Goal: Information Seeking & Learning: Find specific page/section

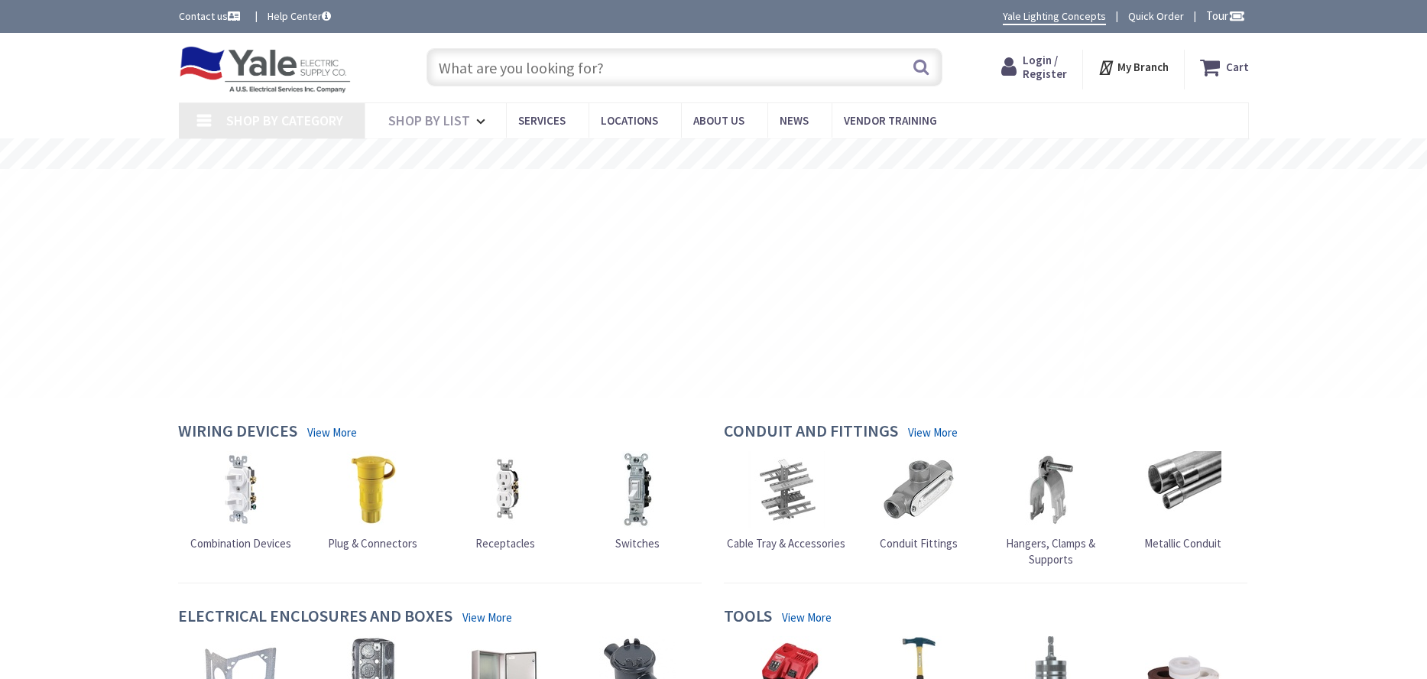
click at [487, 72] on input "text" at bounding box center [685, 67] width 516 height 38
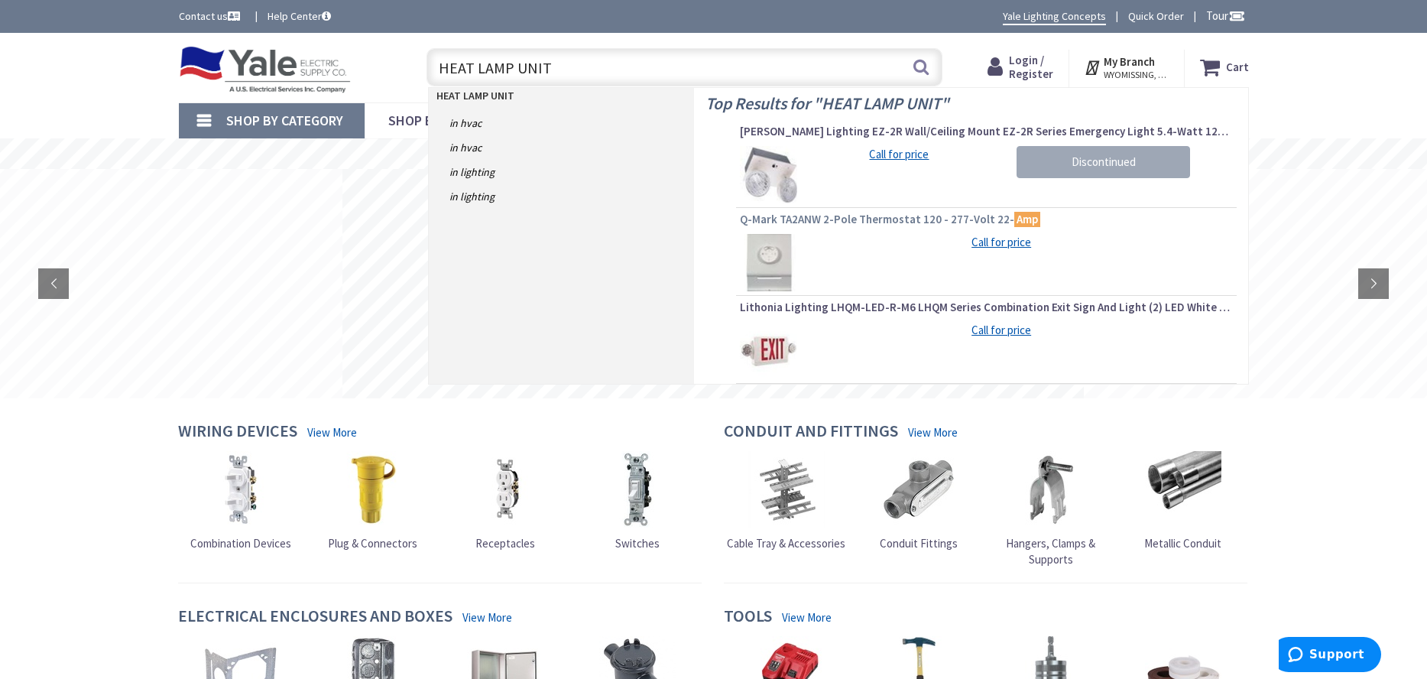
type input "HEAT LAMP UNIT"
click at [850, 219] on span "Q-Mark TA2ANW 2-Pole Thermostat 120 - 277-Volt 22- Amp" at bounding box center [986, 219] width 493 height 15
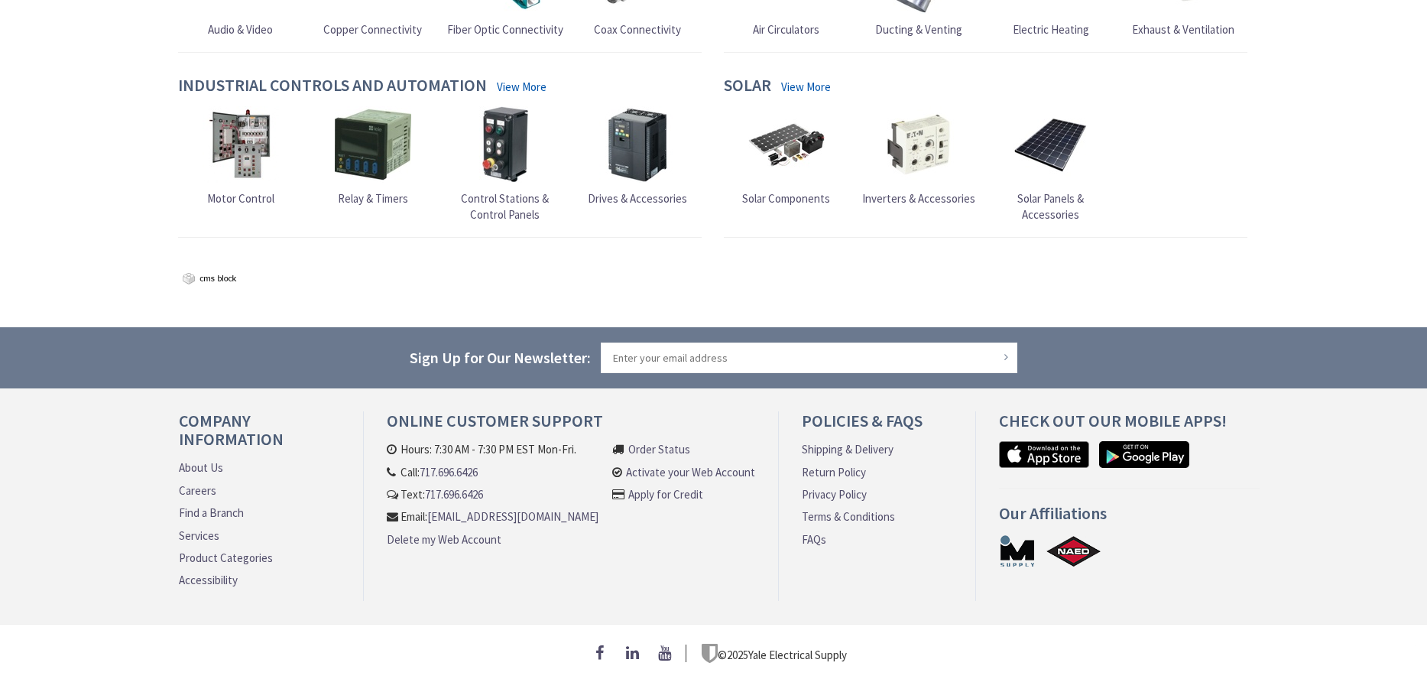
click at [514, 76] on div "Industrial Controls and Automation View More Motor Control Relay & Timers" at bounding box center [440, 157] width 547 height 162
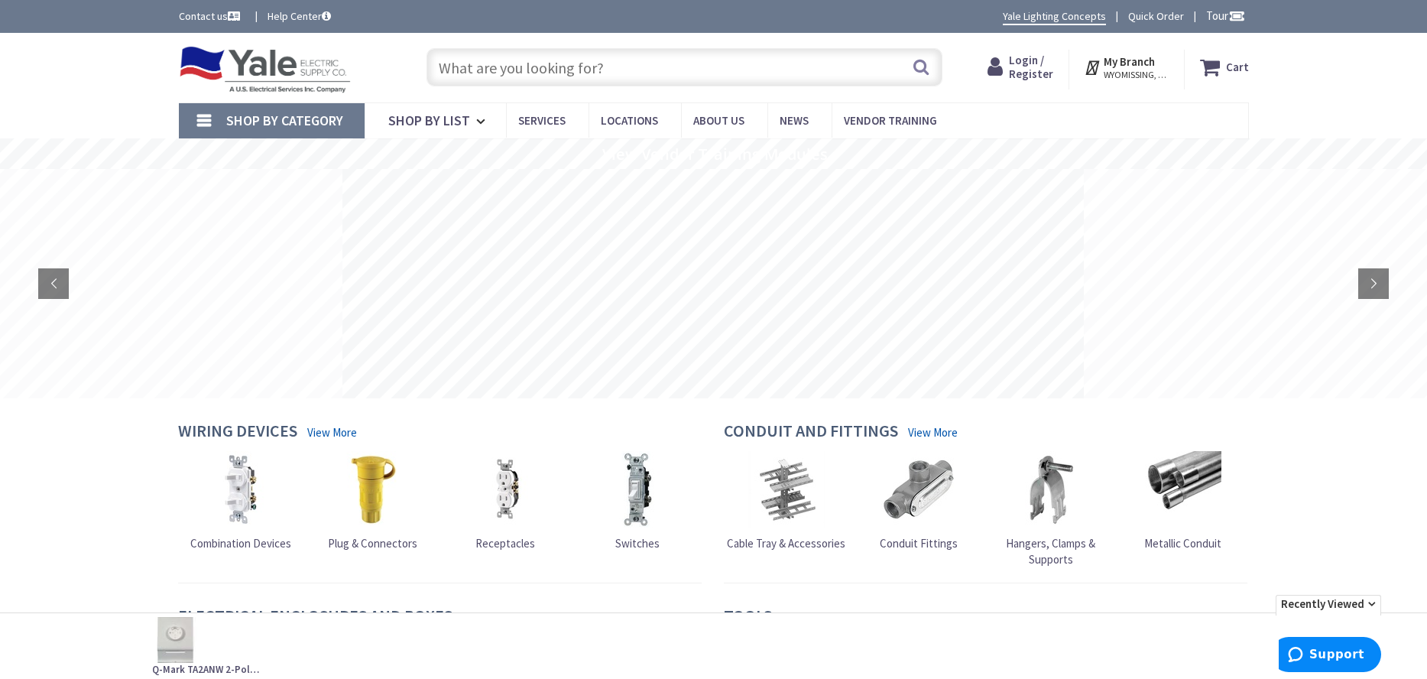
click at [472, 75] on input "text" at bounding box center [685, 67] width 516 height 38
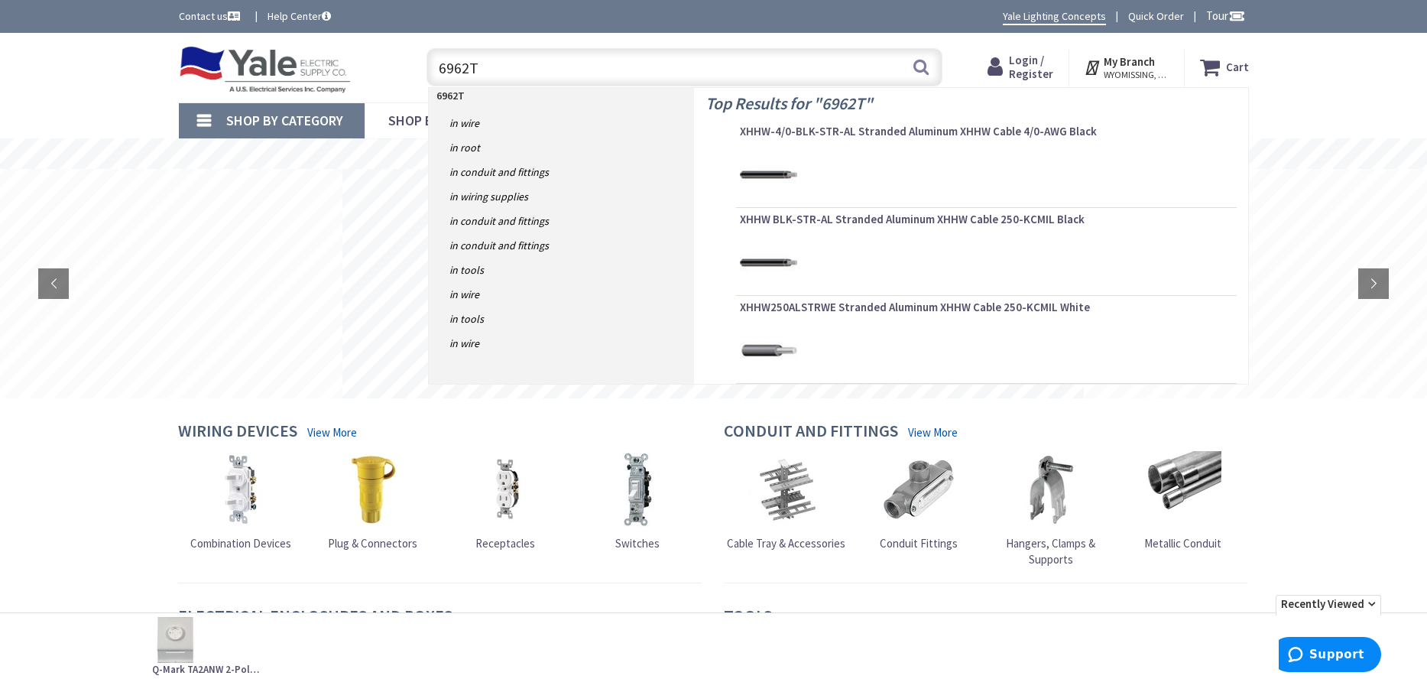
type input "6962TG"
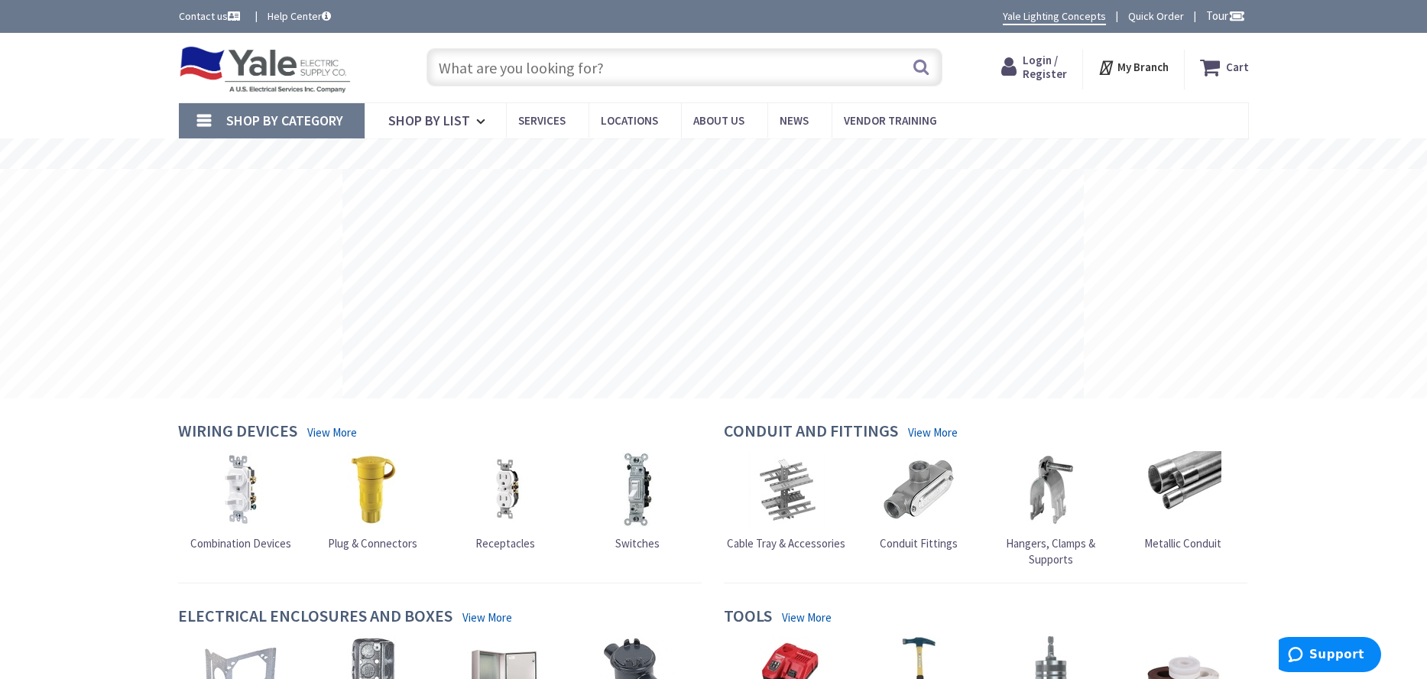
click at [464, 64] on input "text" at bounding box center [685, 67] width 516 height 38
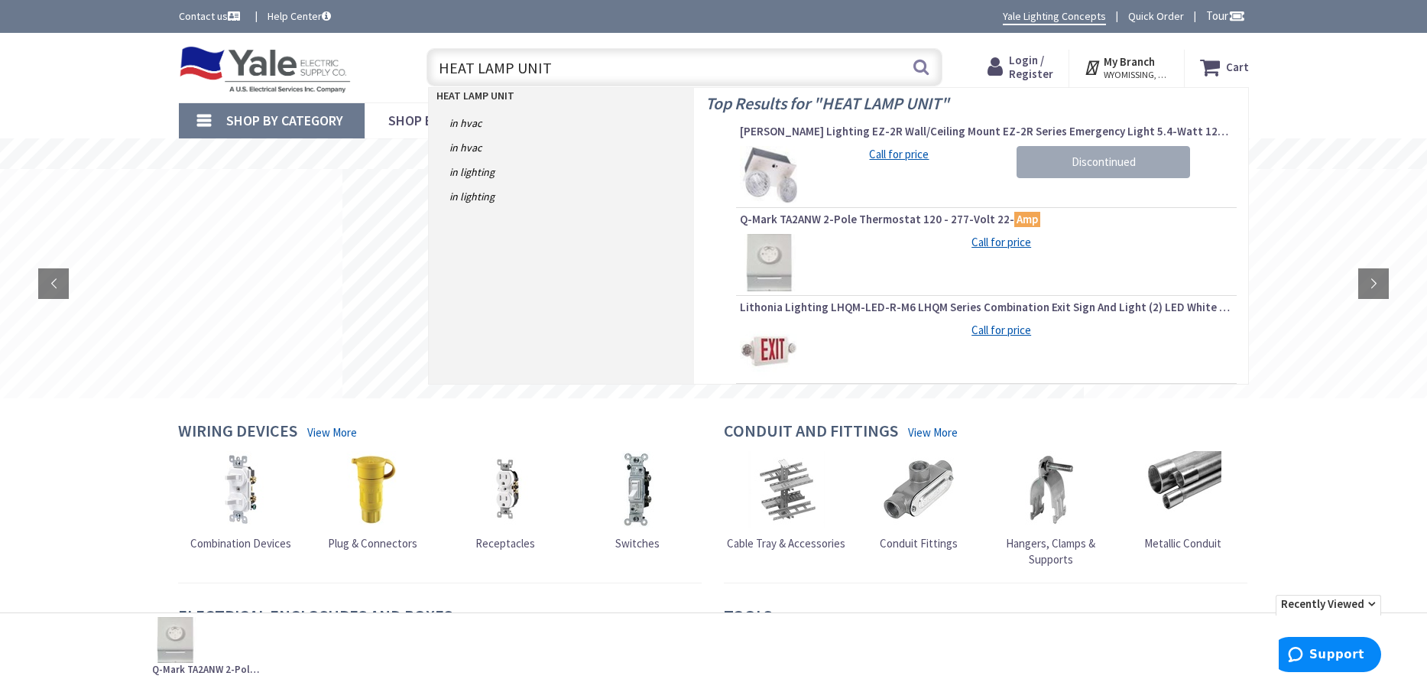
drag, startPoint x: 571, startPoint y: 70, endPoint x: 375, endPoint y: 92, distance: 196.9
click at [375, 92] on div "Toggle Nav HEAT LAMP UNIT HEAT LAMP UNIT Search Cart My Cart Close" at bounding box center [713, 67] width 1093 height 51
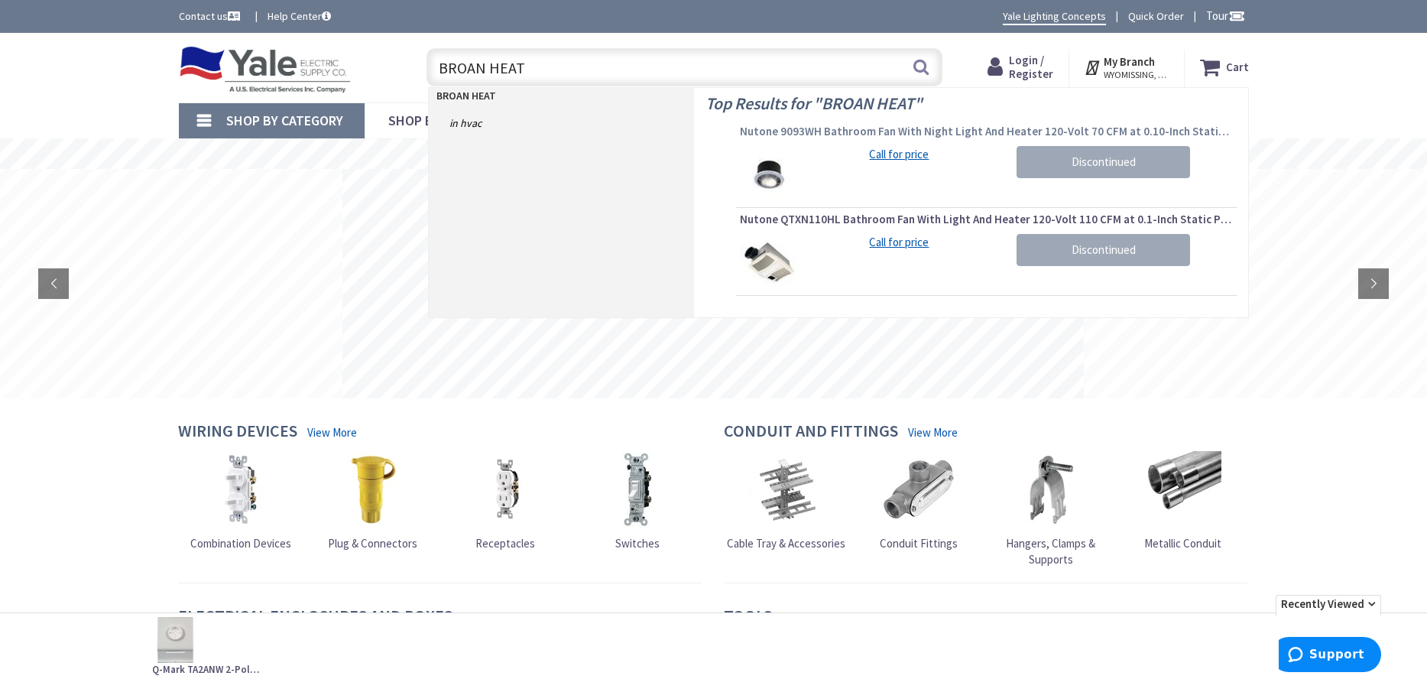
type input "BROAN HEAT"
click at [970, 138] on span "Nutone 9093WH Bathroom Fan With Night Light And Heater 120-Volt 70 CFM at 0.10-…" at bounding box center [986, 131] width 493 height 15
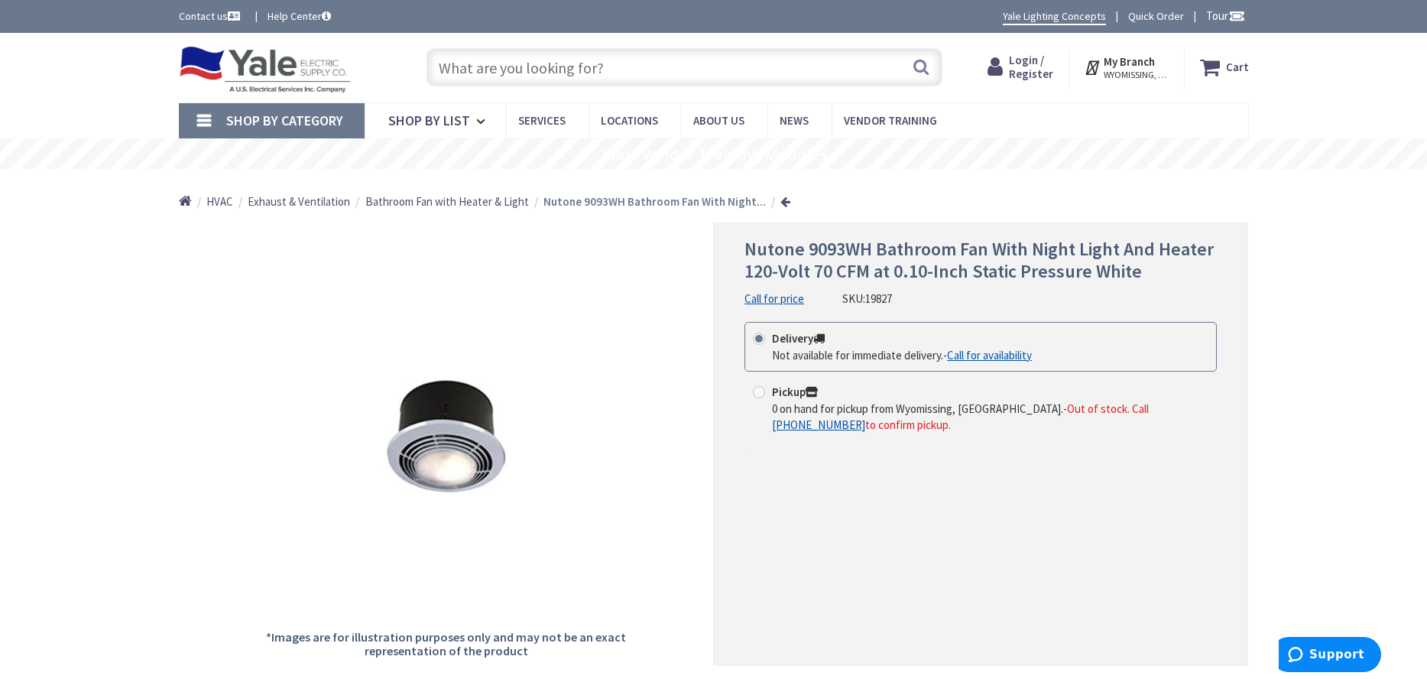
click at [466, 202] on span "Bathroom Fan with Heater & Light" at bounding box center [447, 201] width 164 height 15
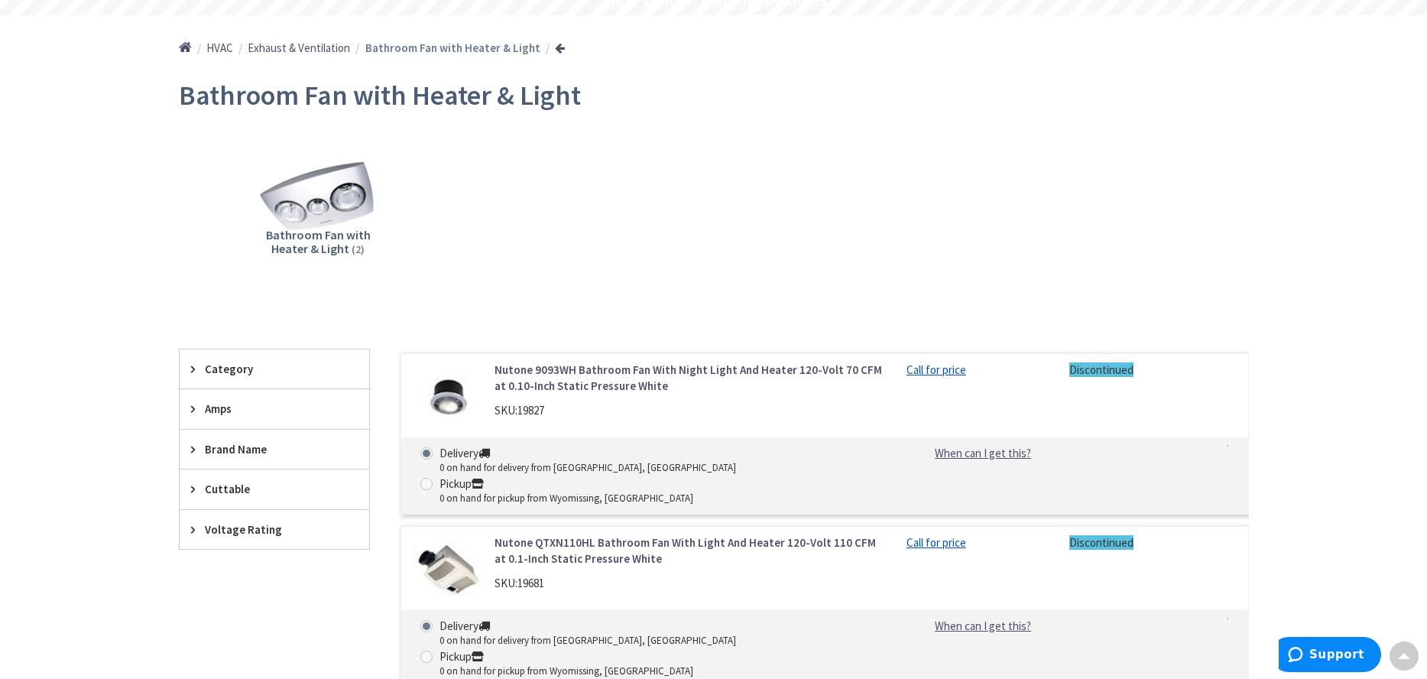
scroll to position [153, 0]
click at [333, 233] on span "Bathroom Fan with Heater & Light" at bounding box center [318, 242] width 105 height 29
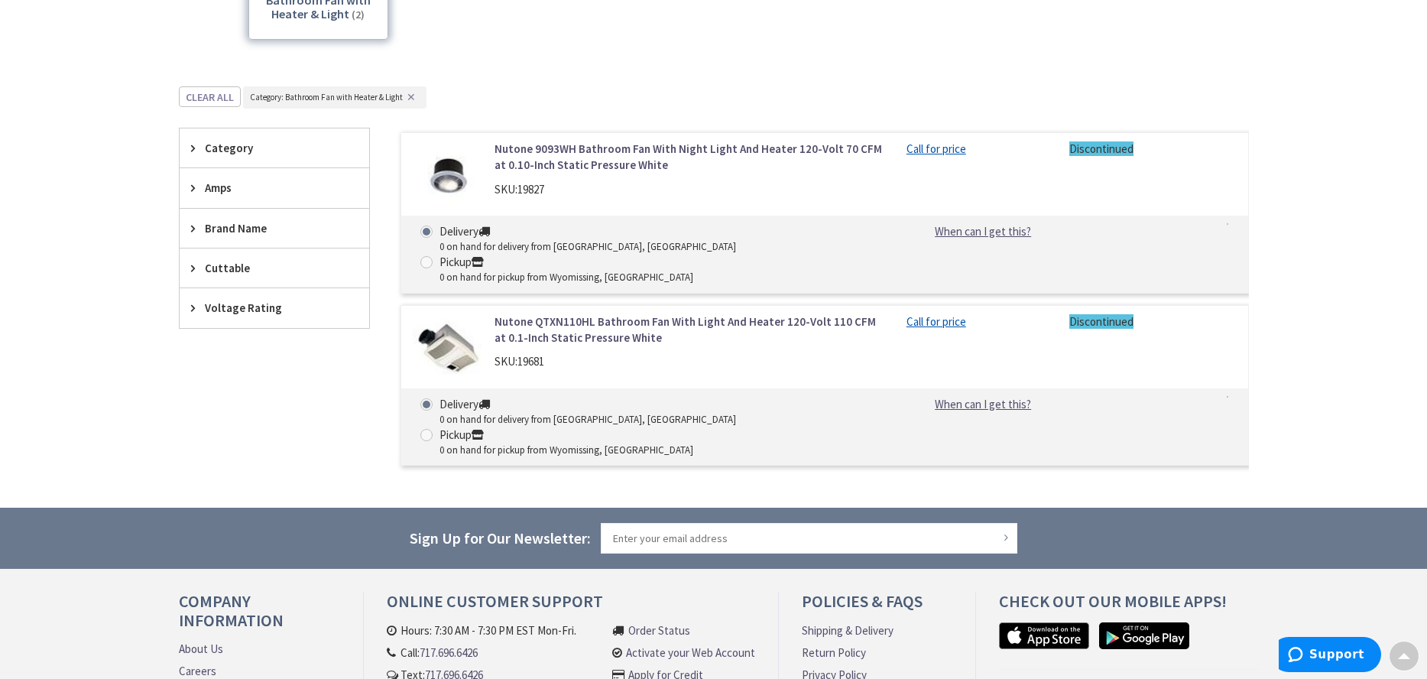
scroll to position [475, 0]
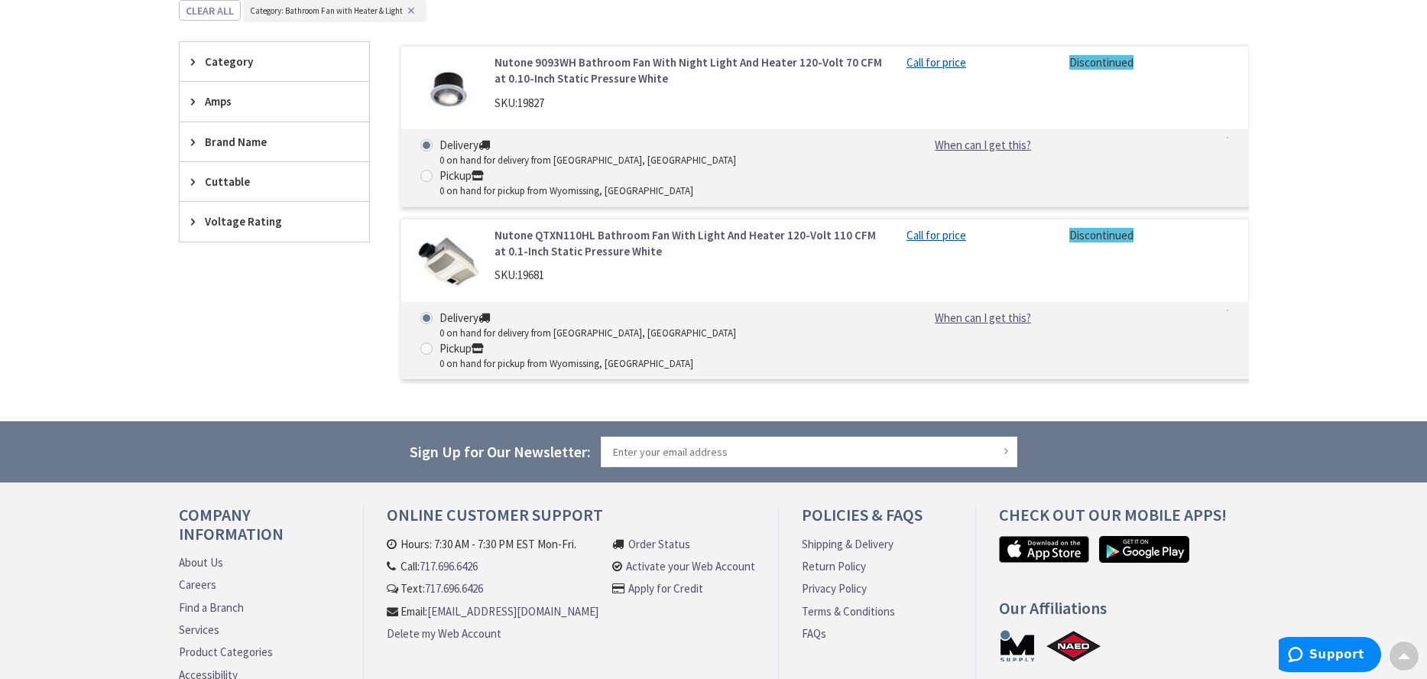
drag, startPoint x: 596, startPoint y: 58, endPoint x: 524, endPoint y: 66, distance: 72.3
click at [596, 58] on link "Nutone 9093WH Bathroom Fan With Night Light And Heater 120-Volt 70 CFM at 0.10-…" at bounding box center [689, 70] width 389 height 33
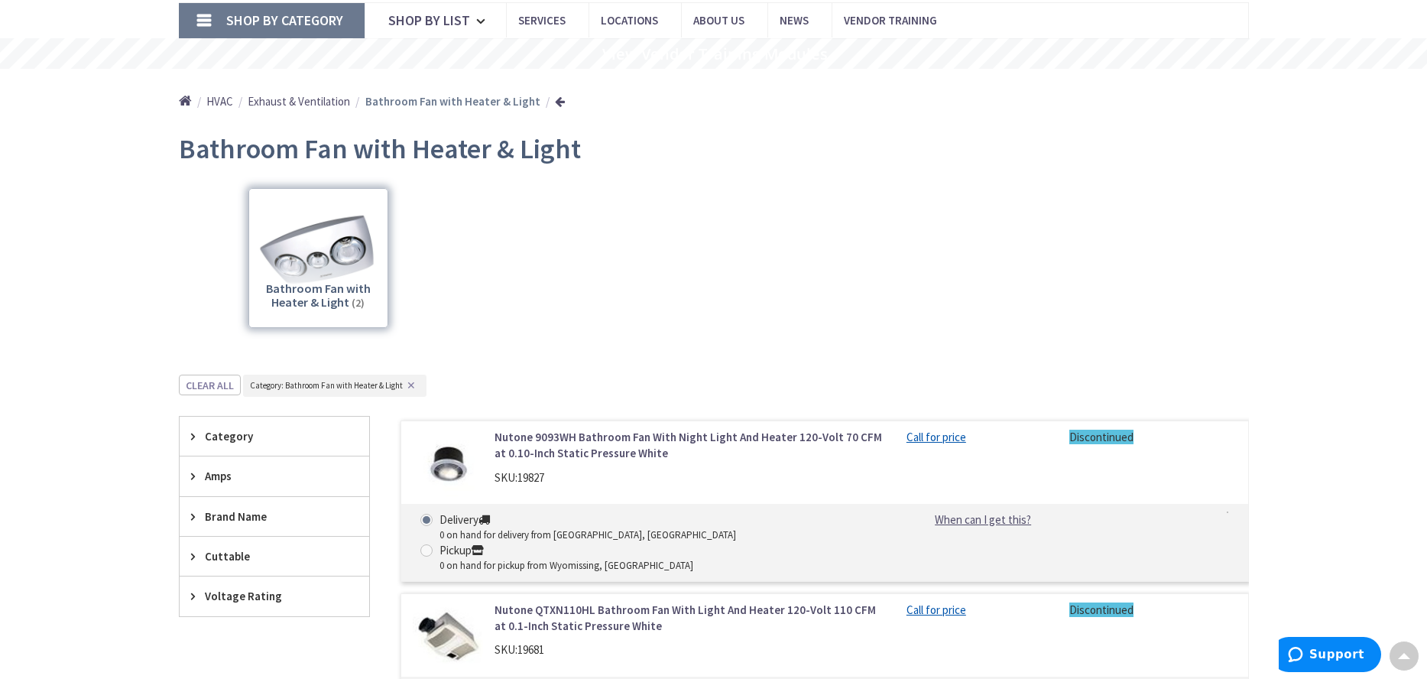
scroll to position [32, 0]
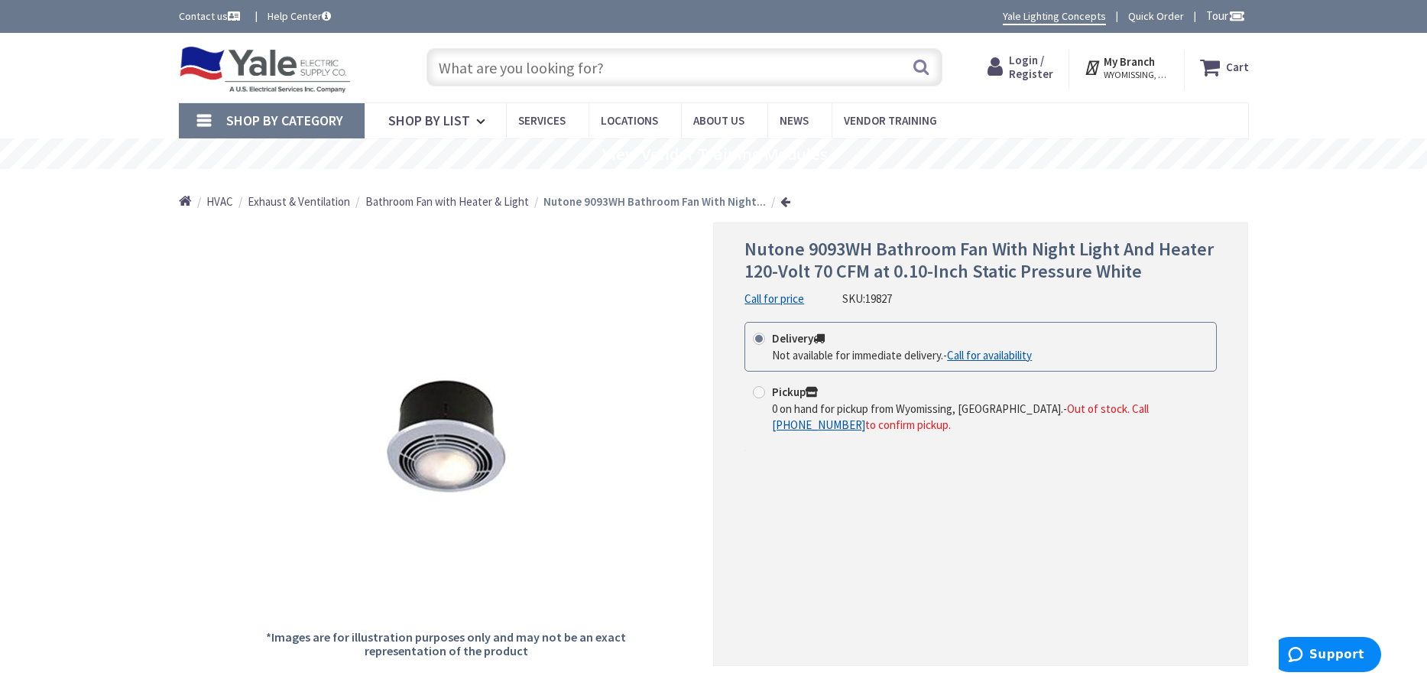
click at [514, 63] on input "text" at bounding box center [685, 67] width 516 height 38
paste input "PROG P6952-16TG P6952-16TG HEATER L PROGRESS | P6952-16TG"
click at [781, 76] on input "PROG P6952-16TG P6952-16TG HEATER L PROGRESS | P6952-16TG" at bounding box center [685, 67] width 516 height 38
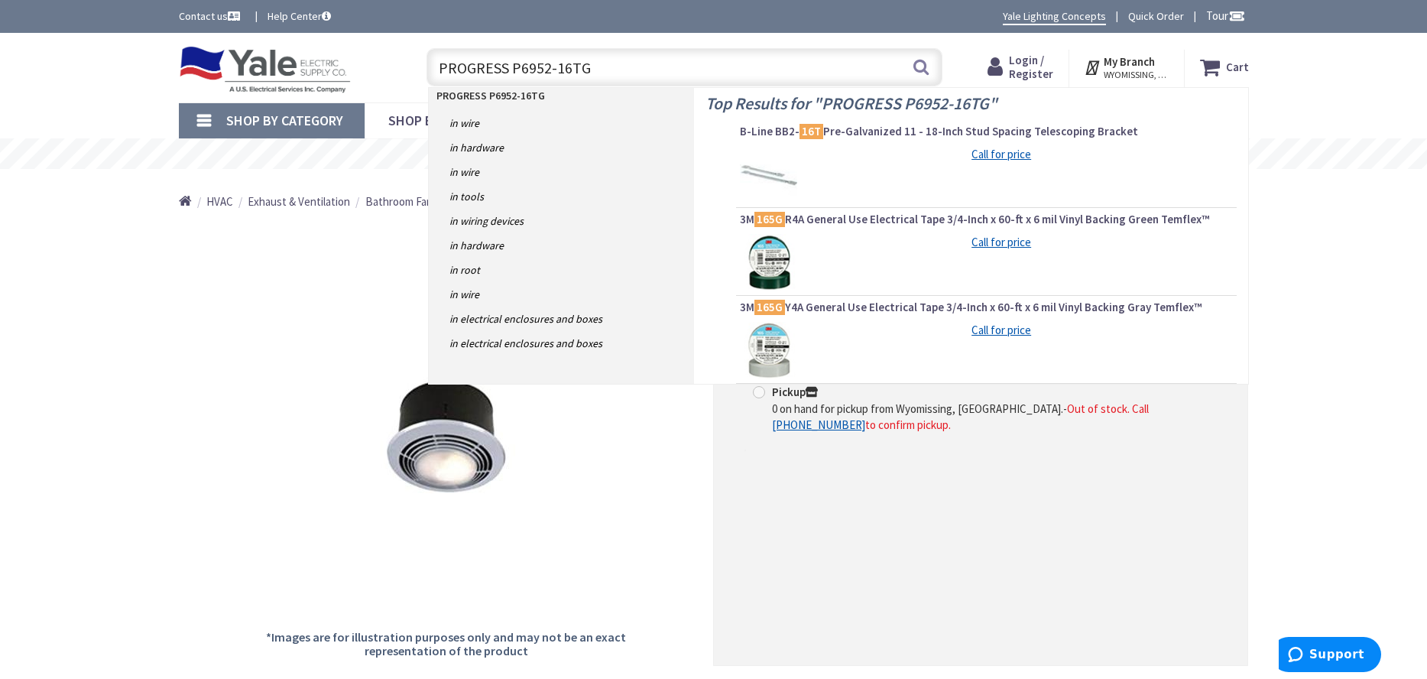
type input "PROGRESS P6952-16TG"
